Goal: Task Accomplishment & Management: Use online tool/utility

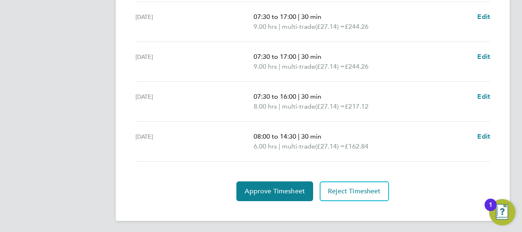
scroll to position [380, 0]
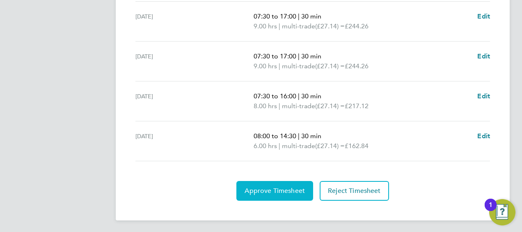
click at [274, 184] on button "Approve Timesheet" at bounding box center [274, 191] width 77 height 20
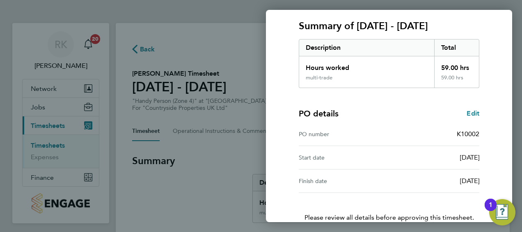
scroll to position [161, 0]
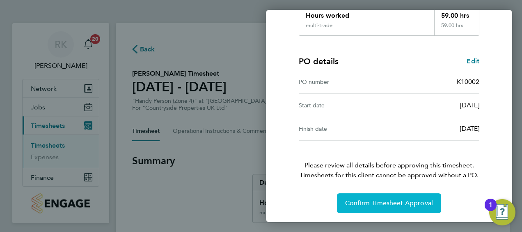
click at [377, 199] on span "Confirm Timesheet Approval" at bounding box center [389, 203] width 88 height 8
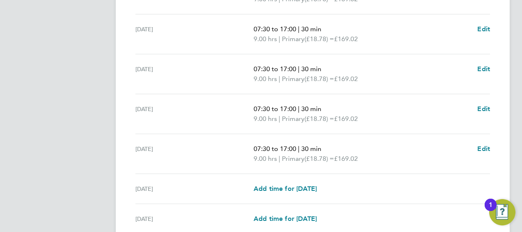
scroll to position [360, 0]
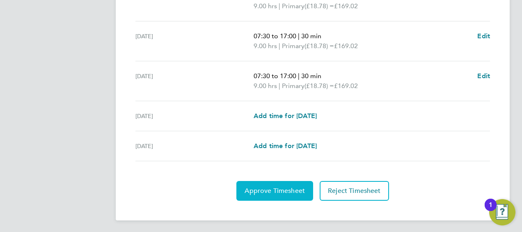
click at [273, 186] on span "Approve Timesheet" at bounding box center [275, 190] width 60 height 8
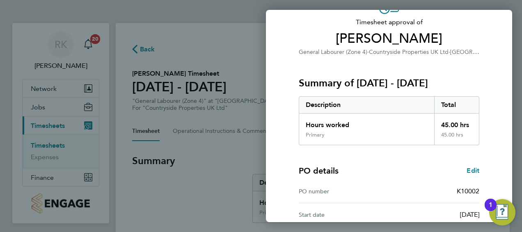
scroll to position [161, 0]
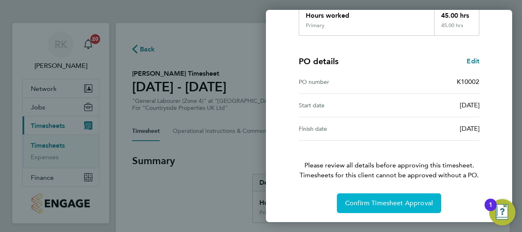
click at [393, 201] on span "Confirm Timesheet Approval" at bounding box center [389, 203] width 88 height 8
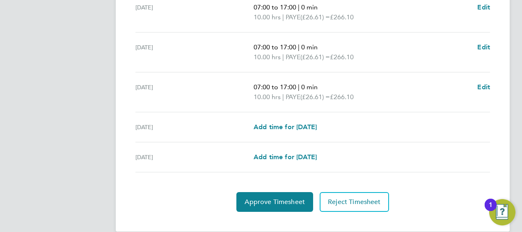
scroll to position [360, 0]
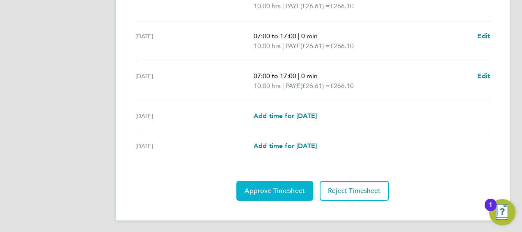
click at [264, 189] on span "Approve Timesheet" at bounding box center [275, 190] width 60 height 8
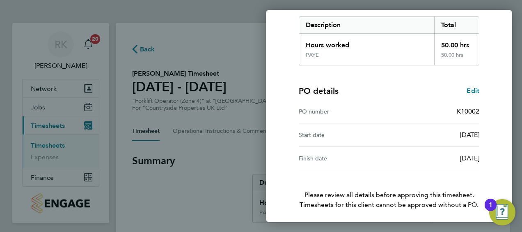
scroll to position [161, 0]
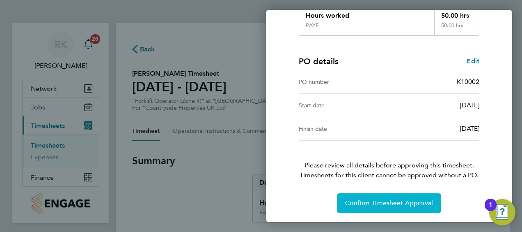
click at [392, 206] on button "Confirm Timesheet Approval" at bounding box center [389, 203] width 104 height 20
